Goal: Task Accomplishment & Management: Manage account settings

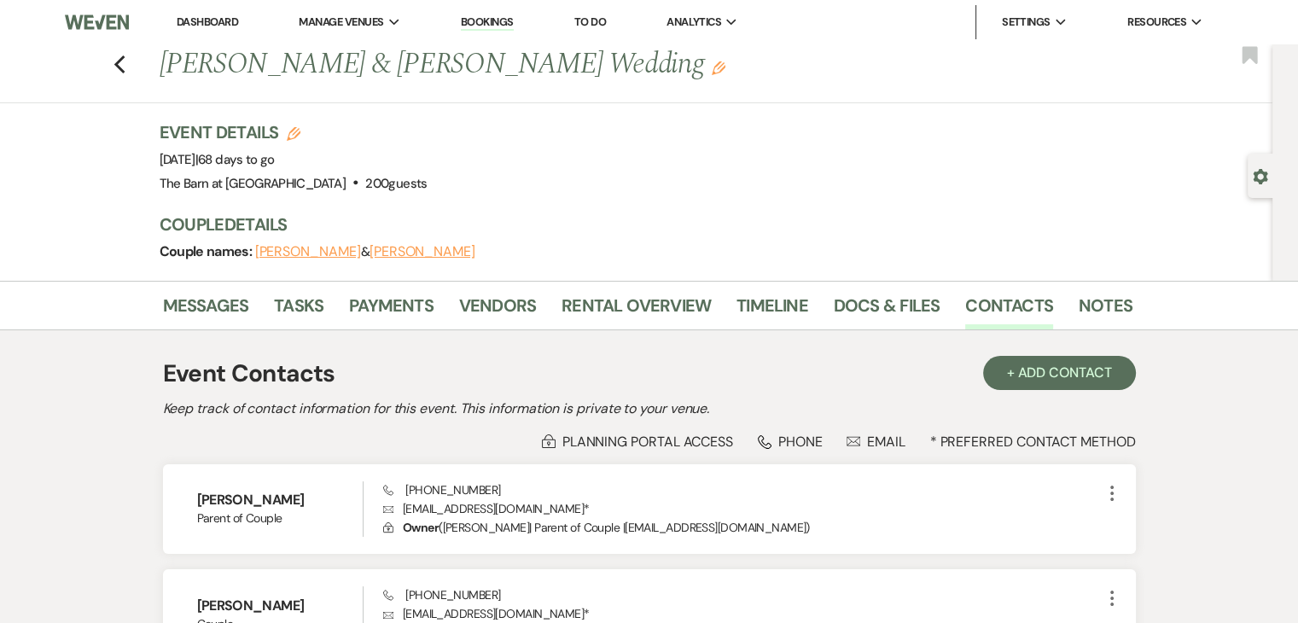
click at [217, 24] on link "Dashboard" at bounding box center [207, 22] width 61 height 15
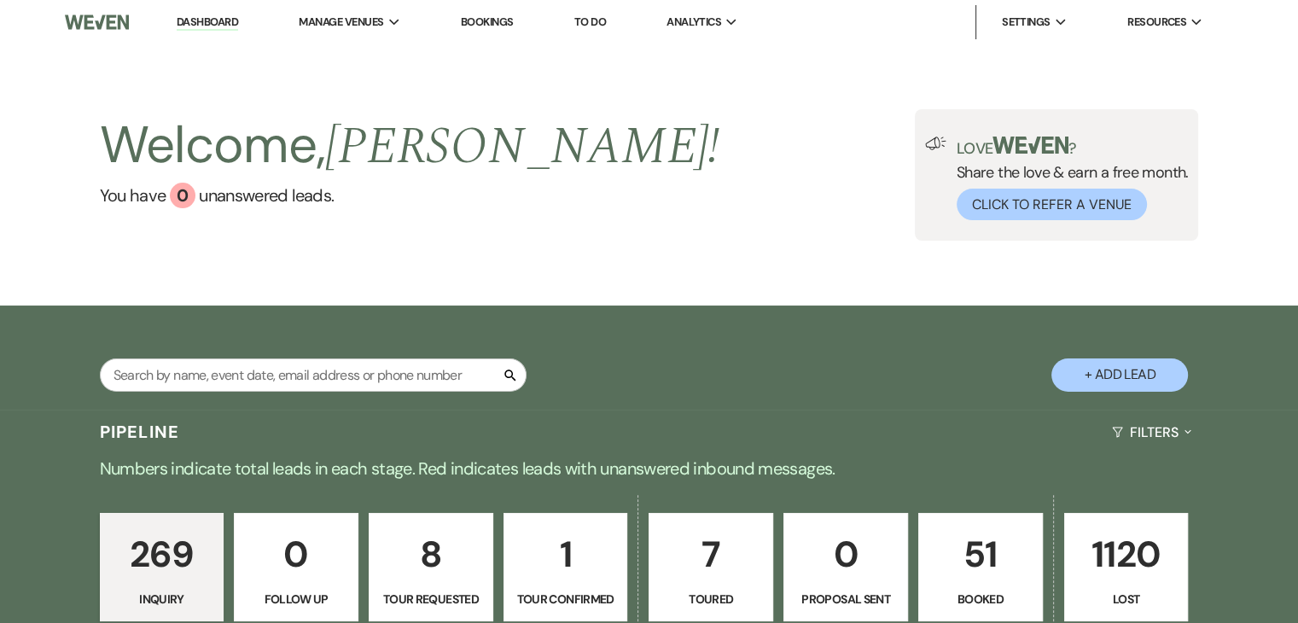
scroll to position [4, 0]
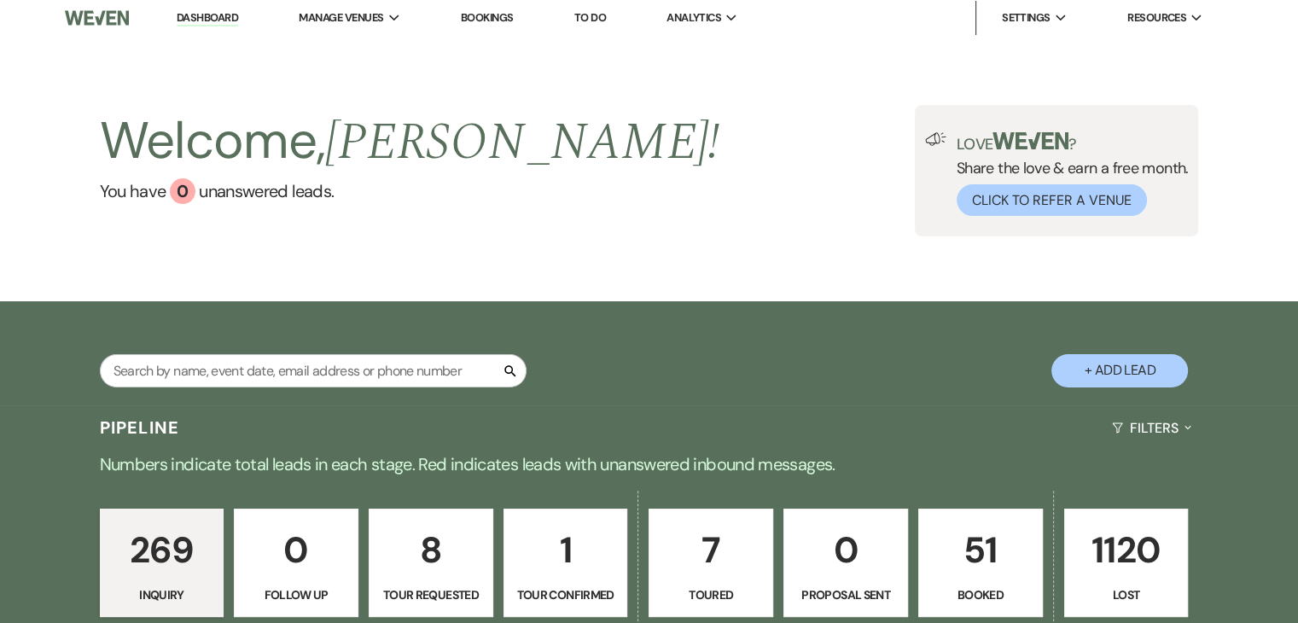
click at [983, 521] on p "51" at bounding box center [980, 549] width 102 height 57
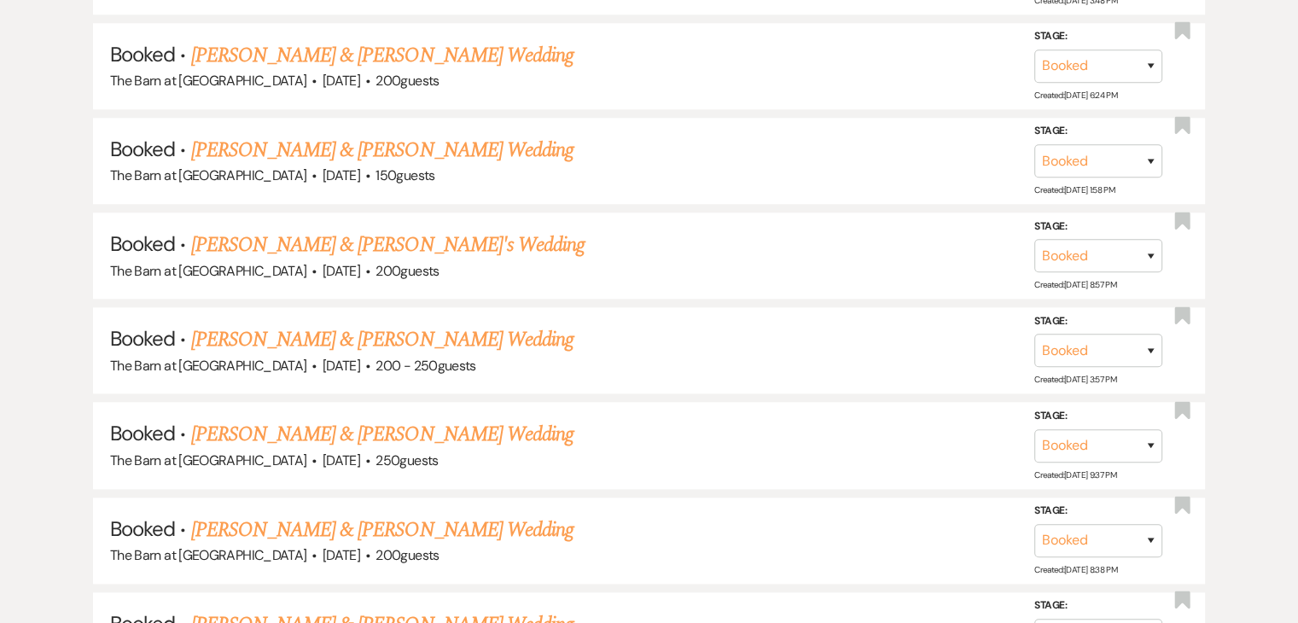
scroll to position [1788, 0]
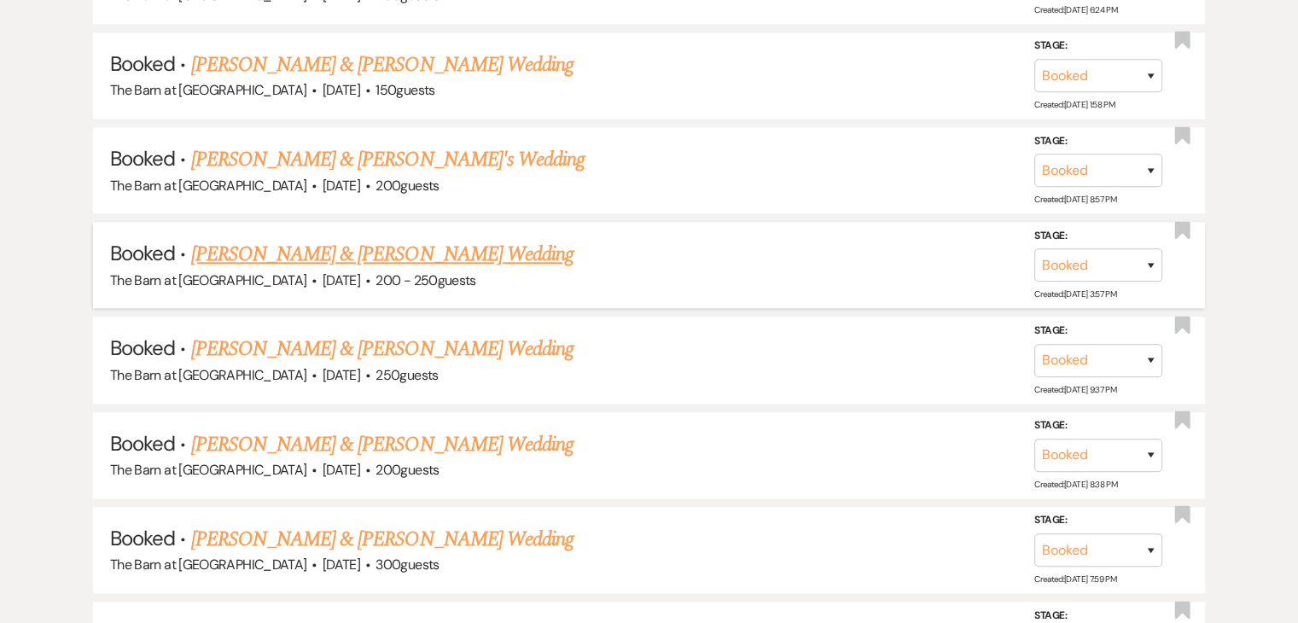
click at [379, 244] on link "[PERSON_NAME] & [PERSON_NAME] Wedding" at bounding box center [382, 254] width 382 height 31
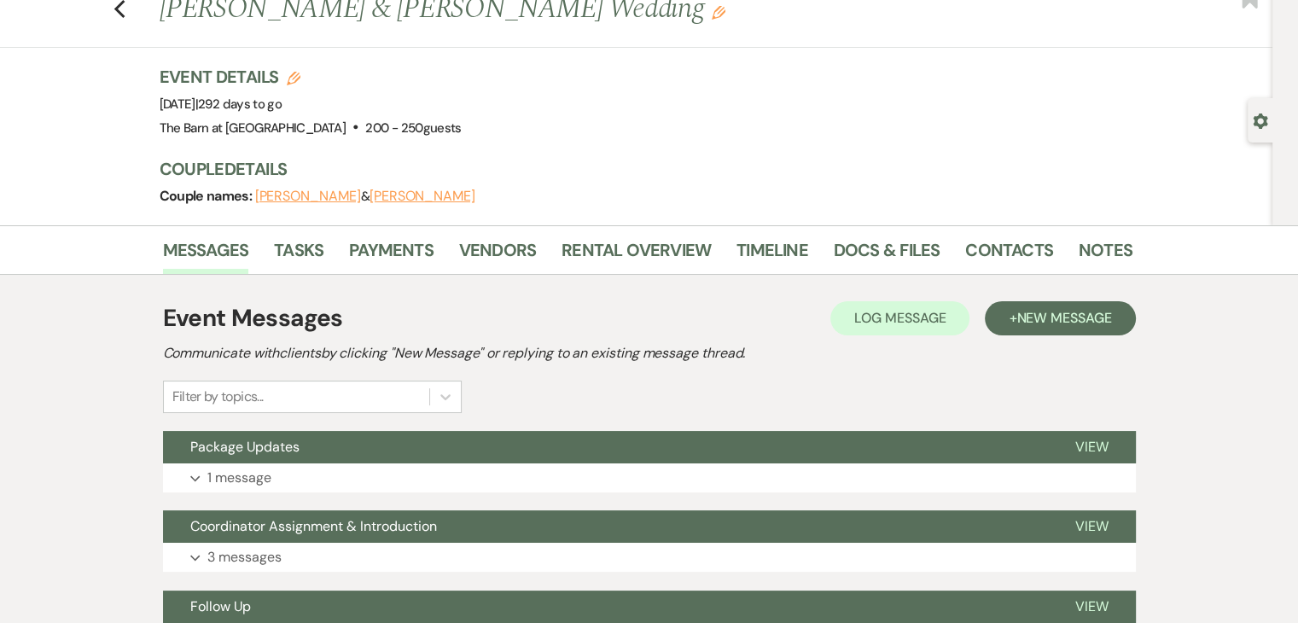
scroll to position [85, 0]
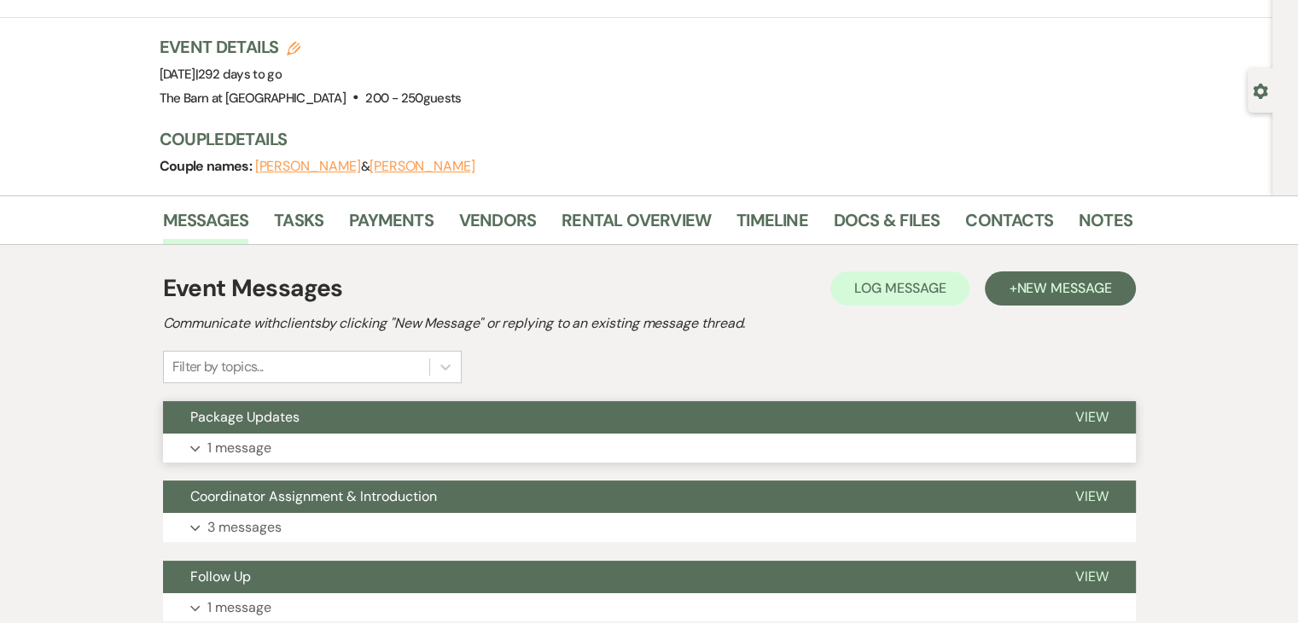
click at [243, 444] on p "1 message" at bounding box center [239, 448] width 64 height 22
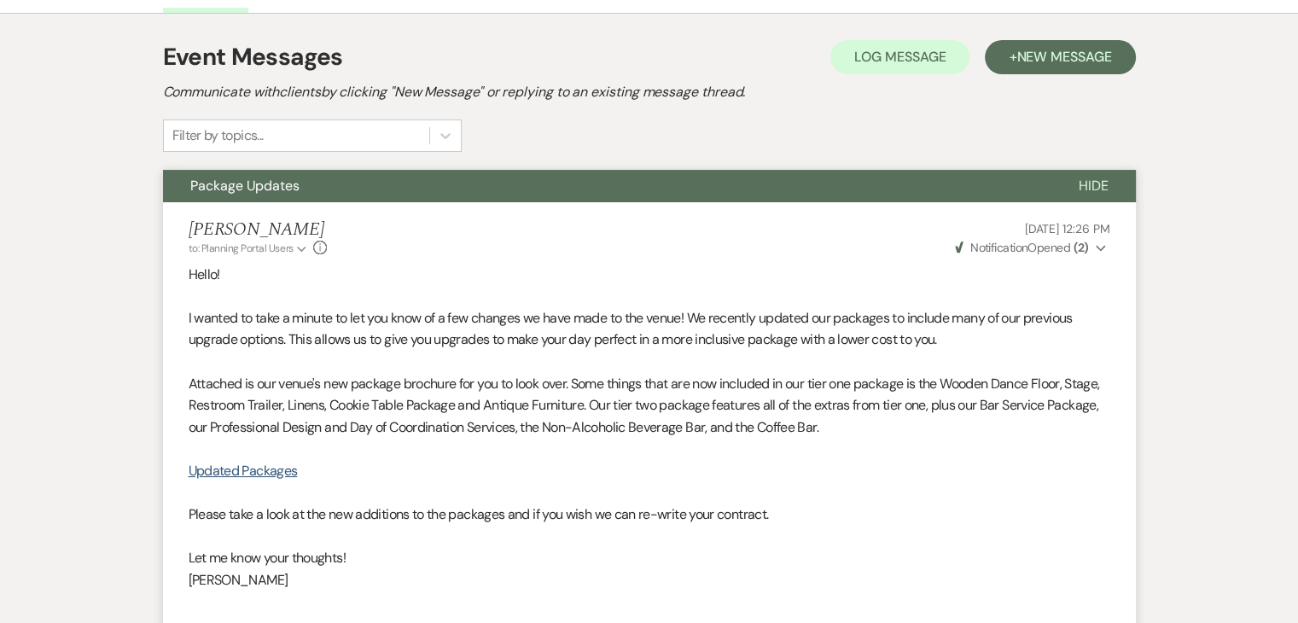
scroll to position [341, 0]
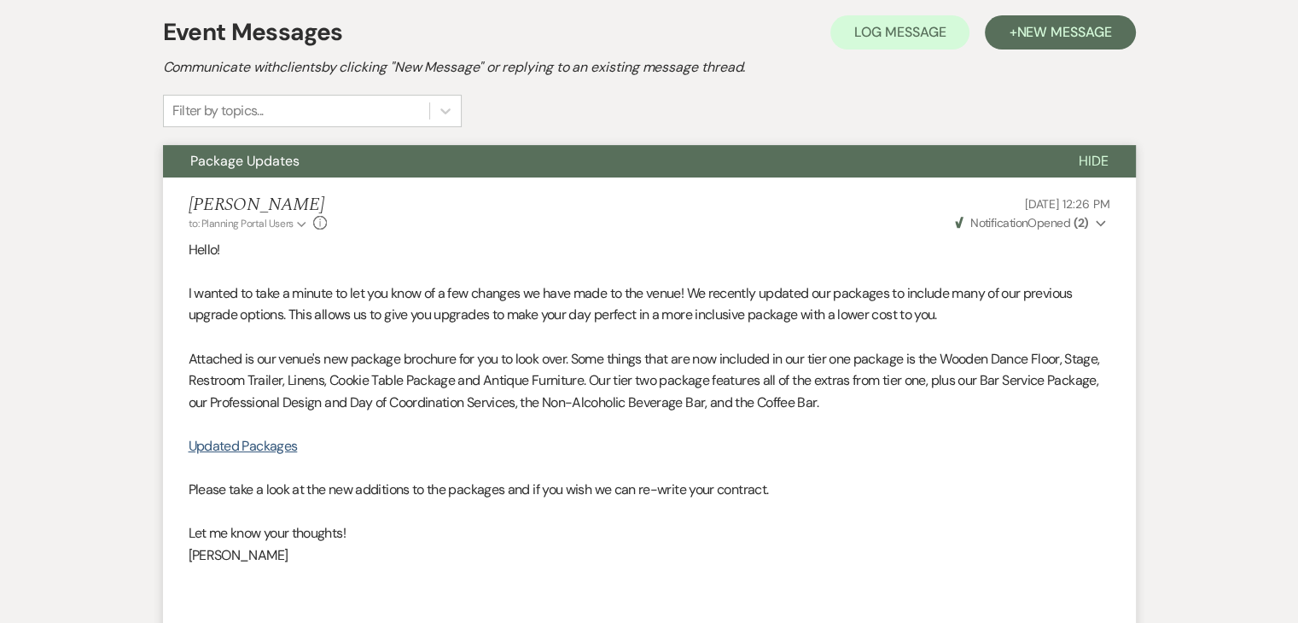
click at [1100, 223] on icon "Expand" at bounding box center [1100, 224] width 10 height 12
click at [1100, 222] on use "button" at bounding box center [1099, 223] width 9 height 6
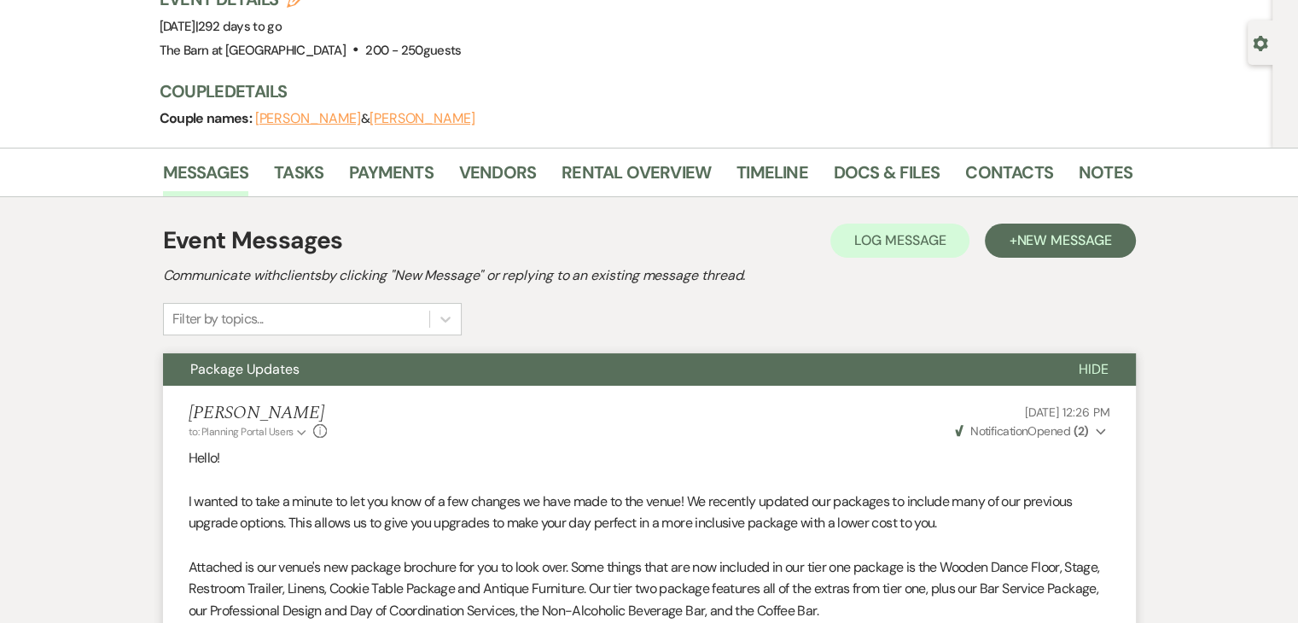
scroll to position [85, 0]
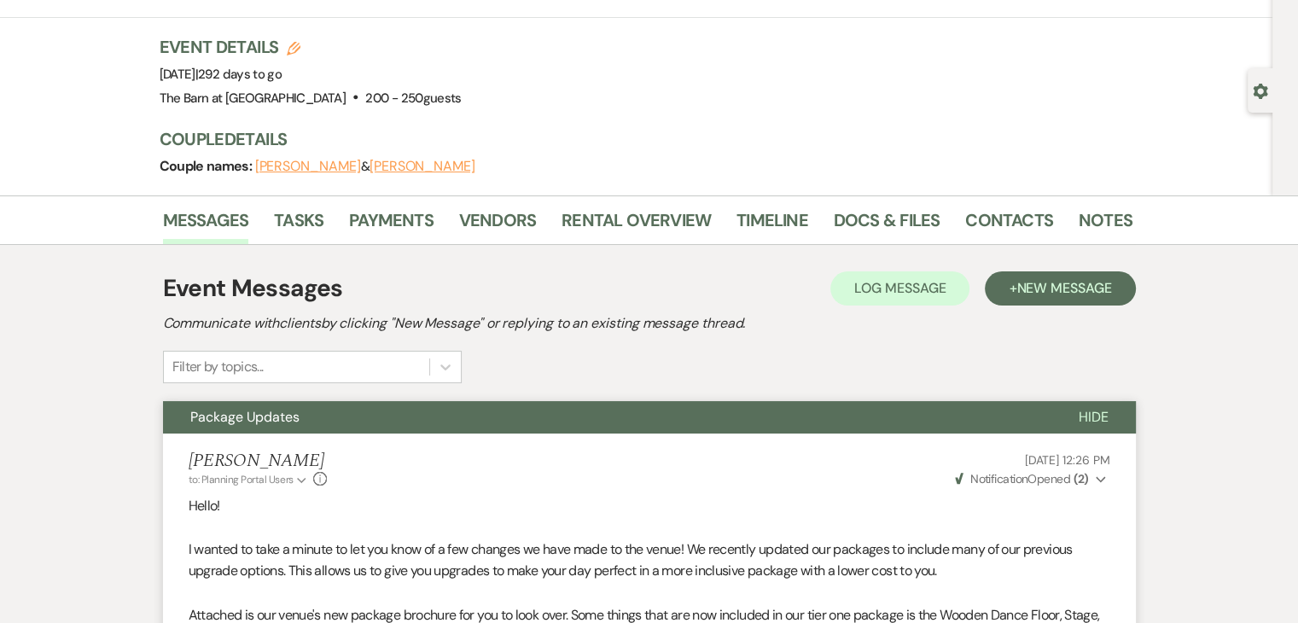
click at [1086, 416] on span "Hide" at bounding box center [1093, 417] width 30 height 18
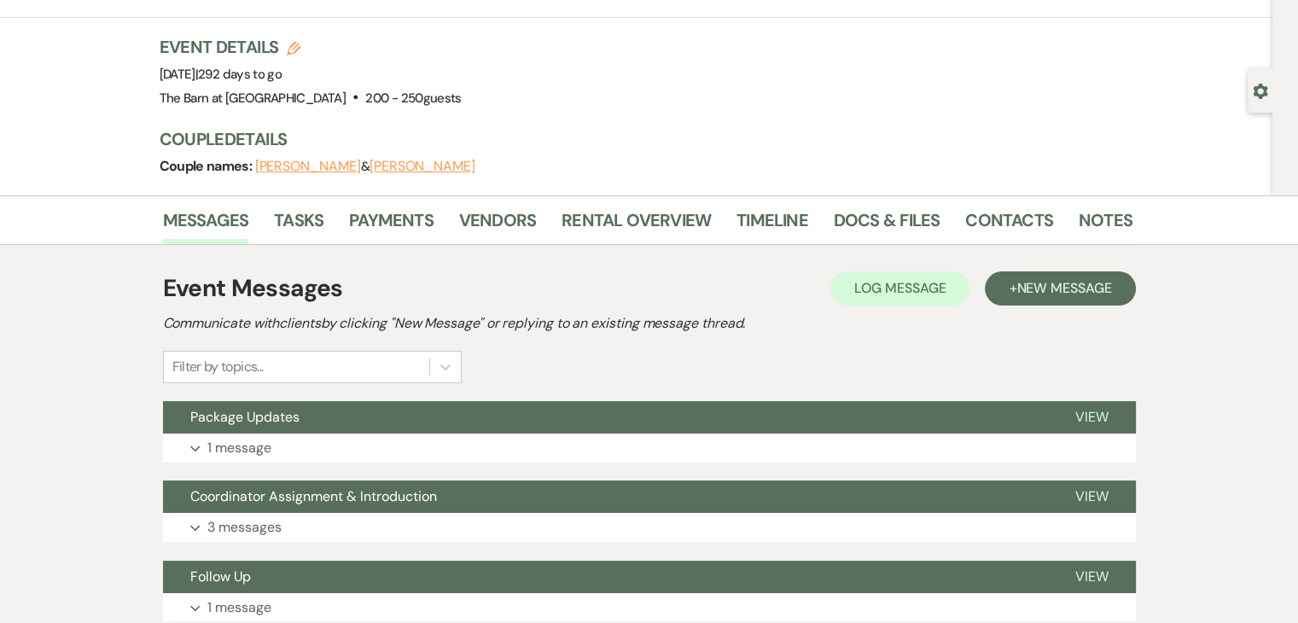
scroll to position [0, 0]
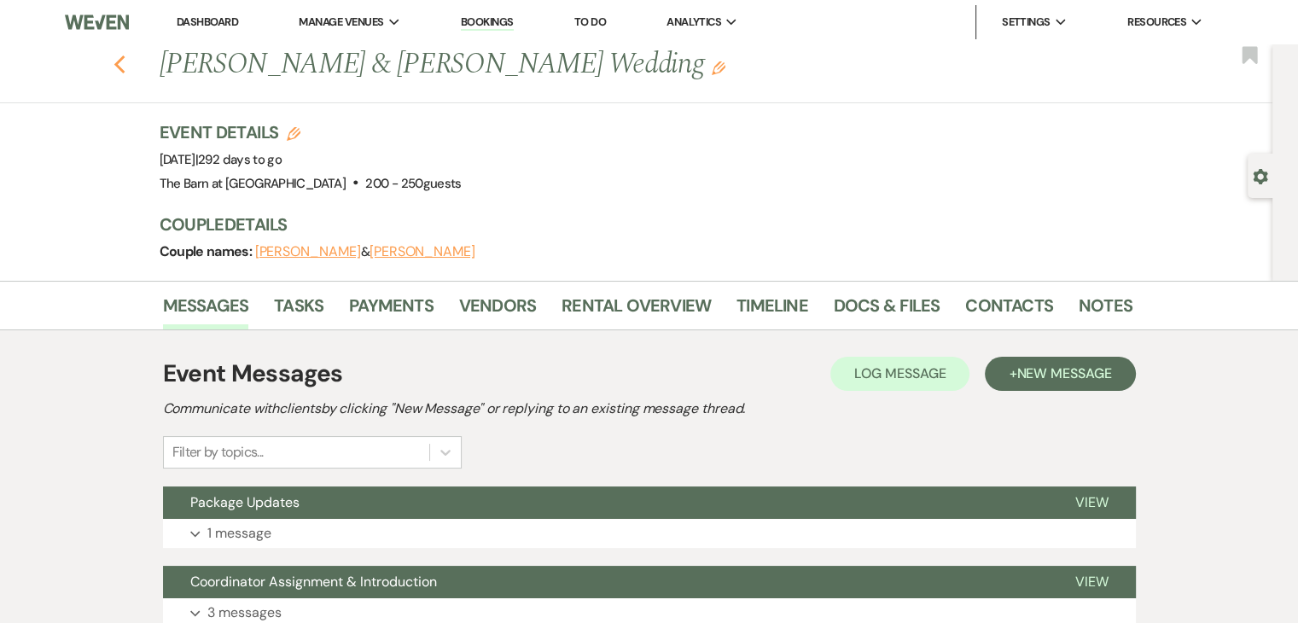
click at [125, 69] on use "button" at bounding box center [118, 64] width 11 height 19
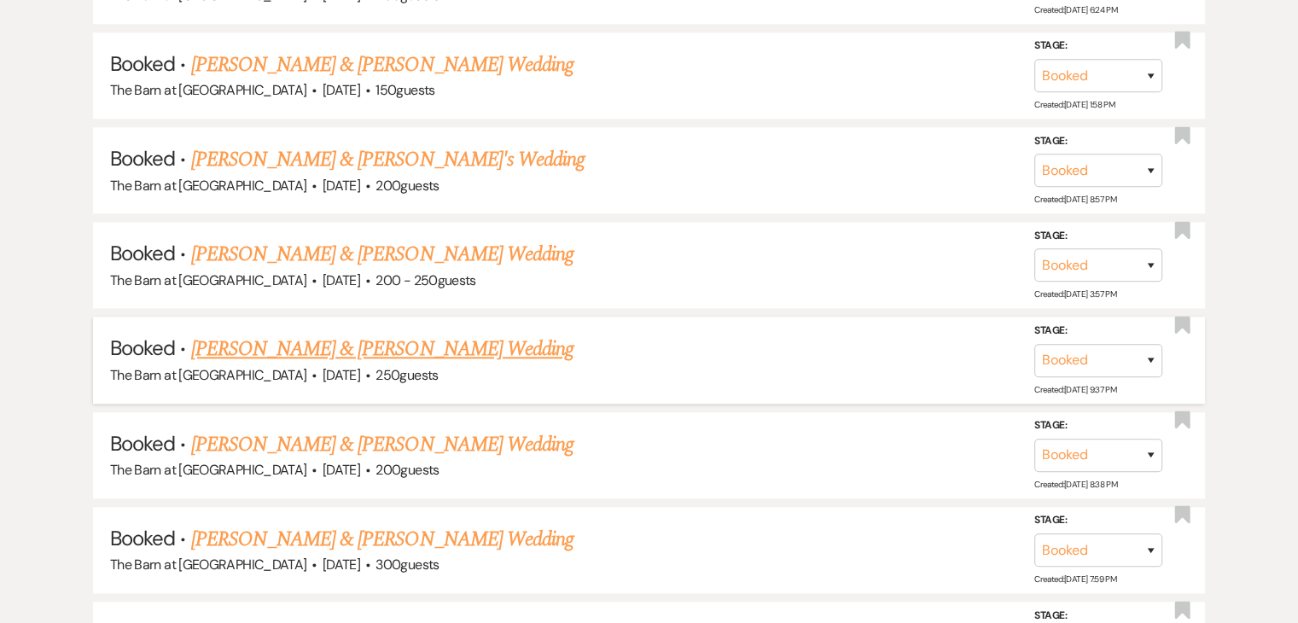
scroll to position [1873, 0]
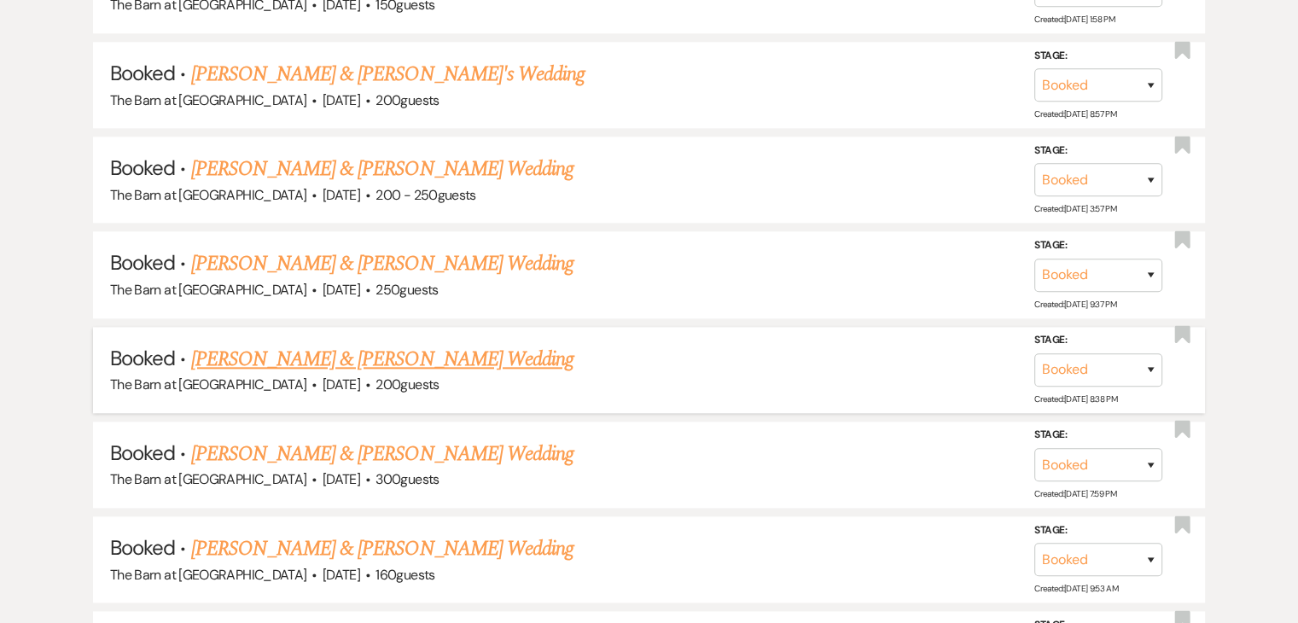
click at [440, 349] on link "[PERSON_NAME] & [PERSON_NAME] Wedding" at bounding box center [382, 359] width 382 height 31
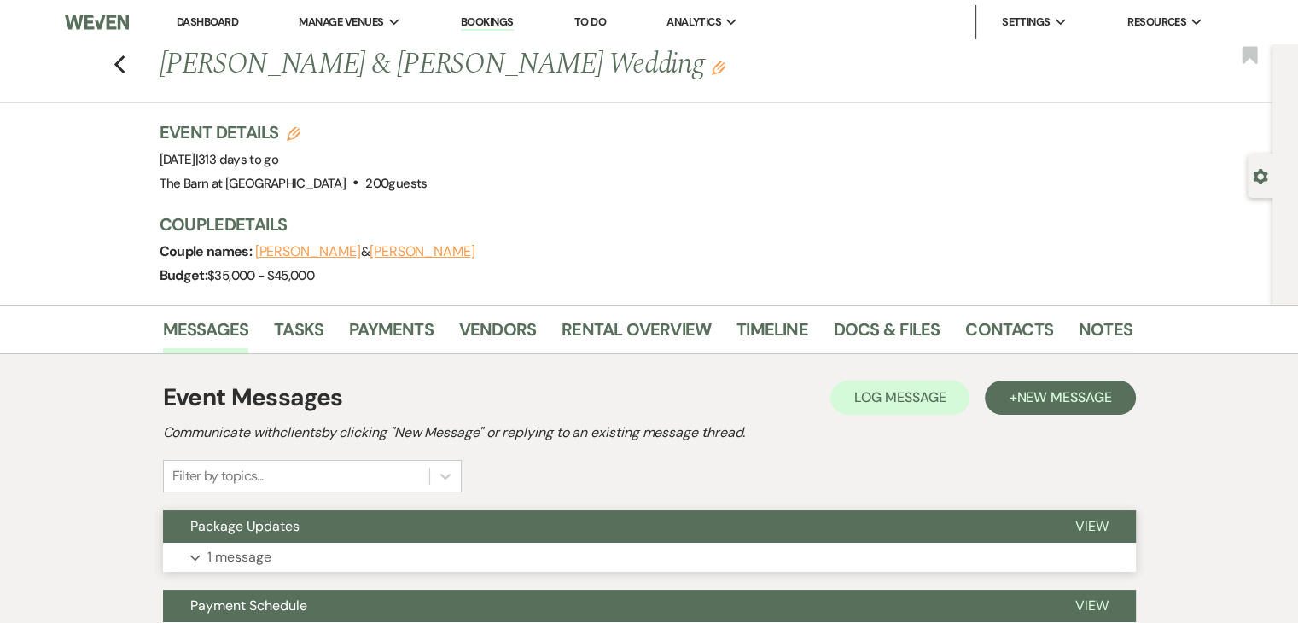
click at [253, 560] on p "1 message" at bounding box center [239, 557] width 64 height 22
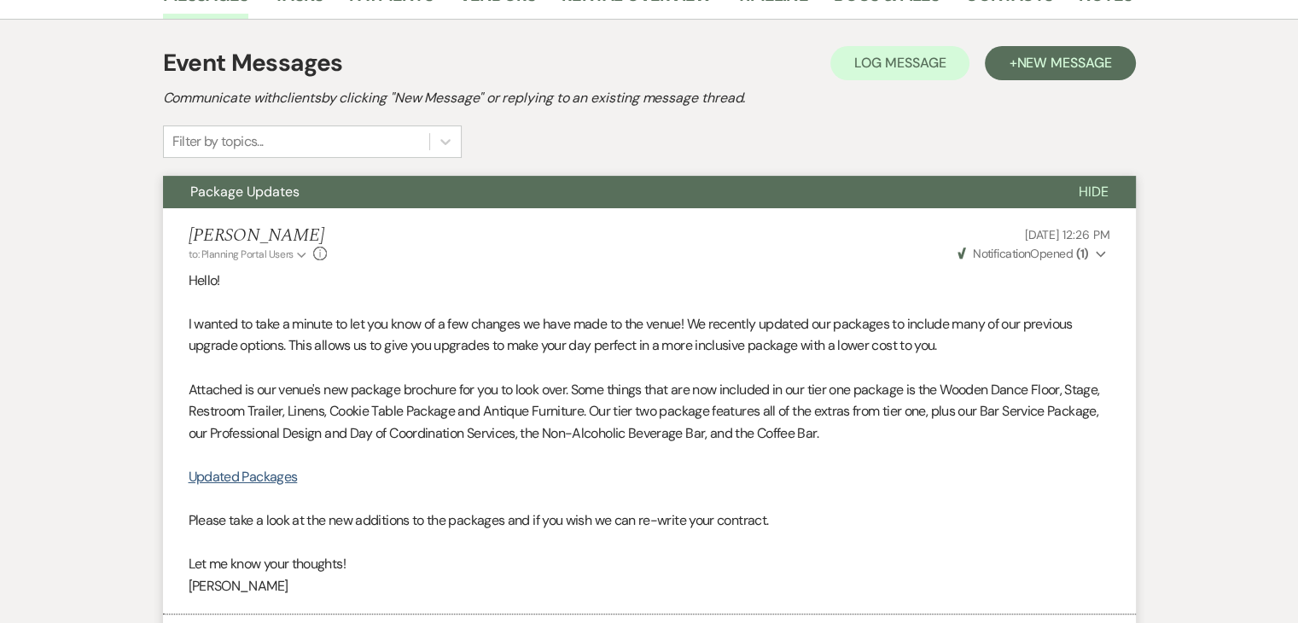
scroll to position [341, 0]
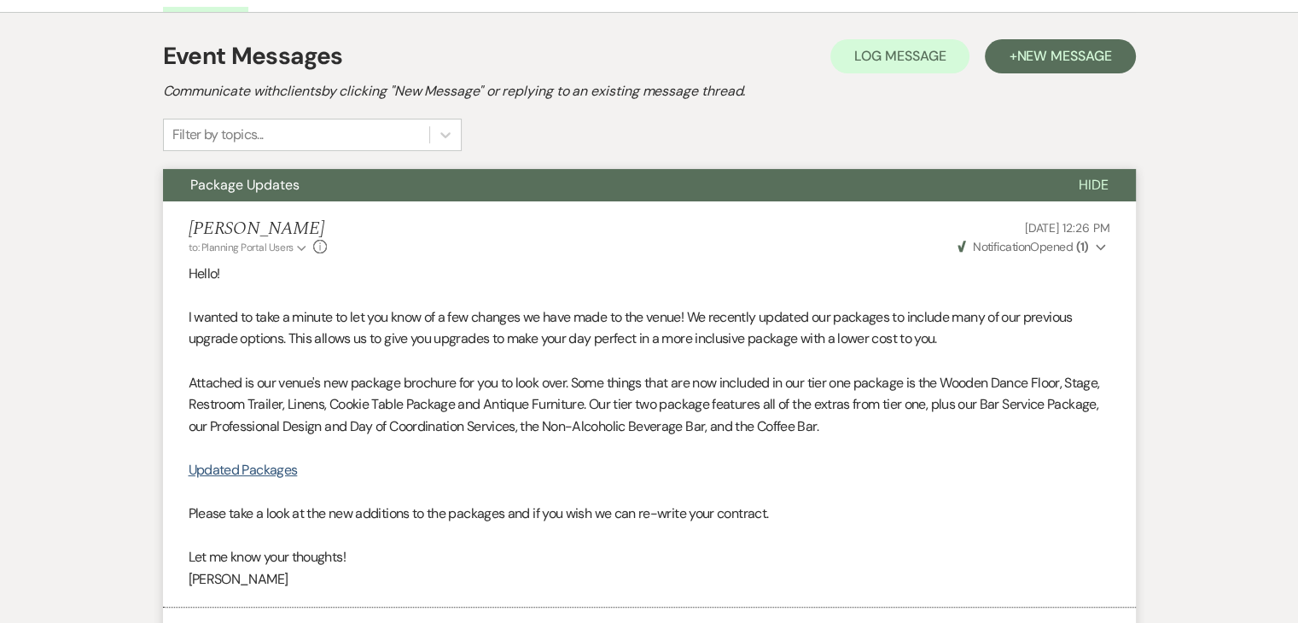
click at [1099, 246] on icon "Expand" at bounding box center [1100, 247] width 10 height 12
click at [1100, 246] on use "button" at bounding box center [1099, 247] width 9 height 6
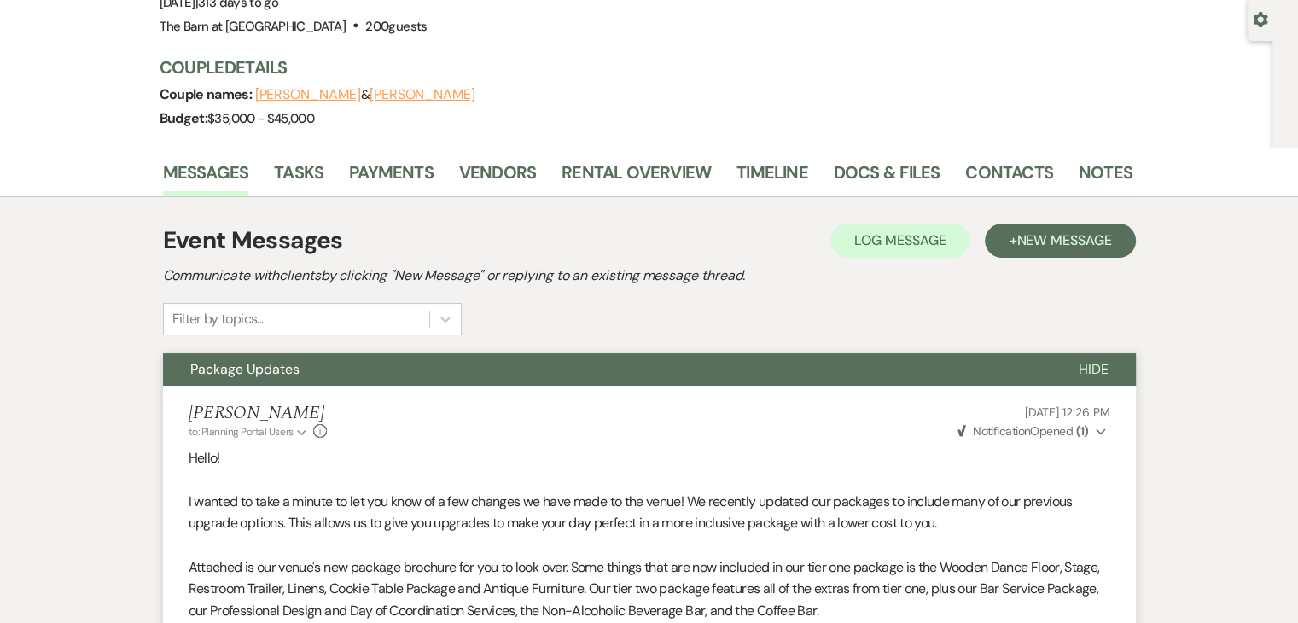
scroll to position [0, 0]
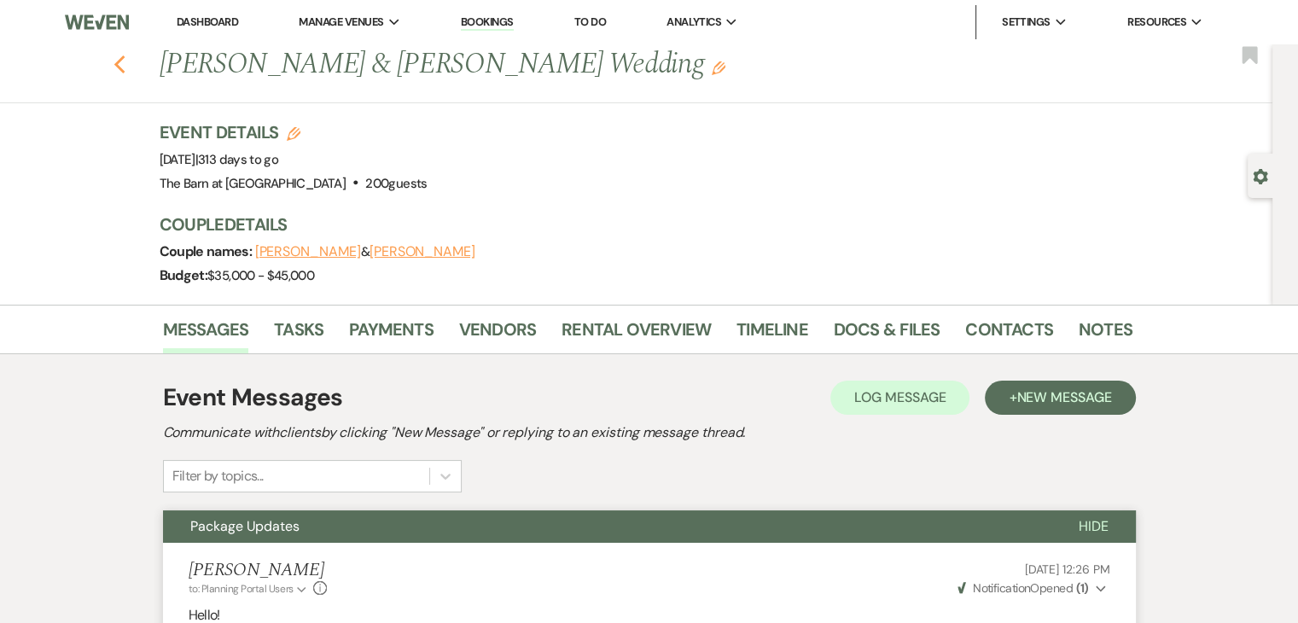
click at [125, 70] on use "button" at bounding box center [118, 64] width 11 height 19
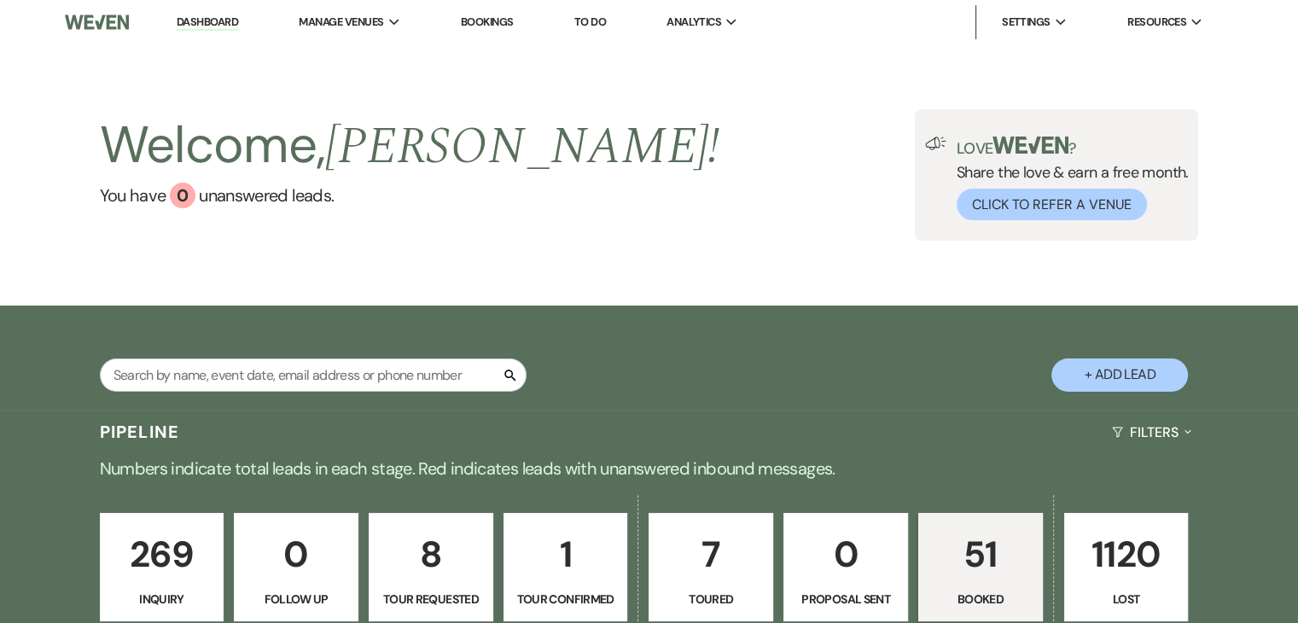
click at [264, 219] on div "Welcome, [PERSON_NAME] ! You have 0 unanswered lead s ." at bounding box center [410, 174] width 620 height 131
